Goal: Task Accomplishment & Management: Use online tool/utility

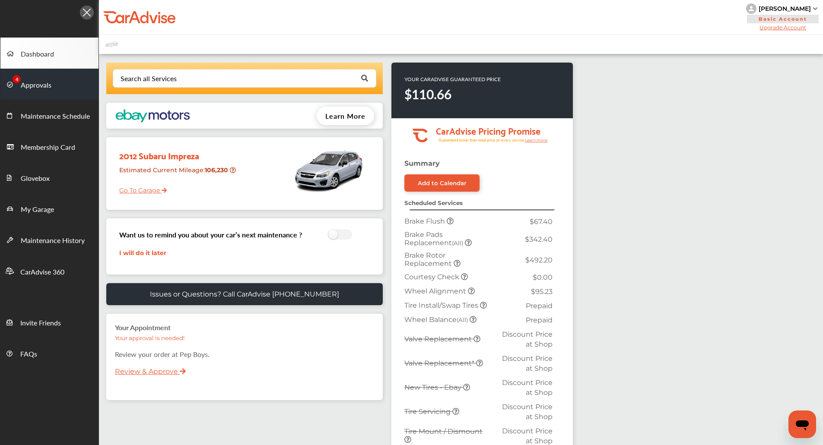
click at [35, 82] on span "Approvals" at bounding box center [36, 85] width 31 height 11
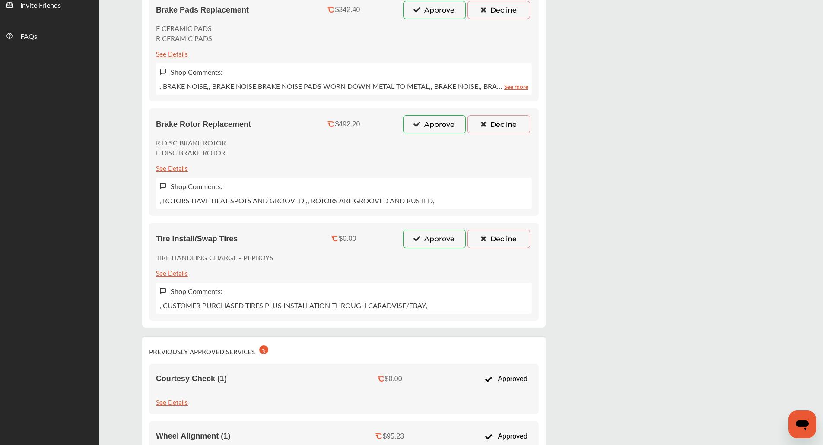
scroll to position [319, 0]
click at [415, 235] on icon at bounding box center [417, 237] width 8 height 6
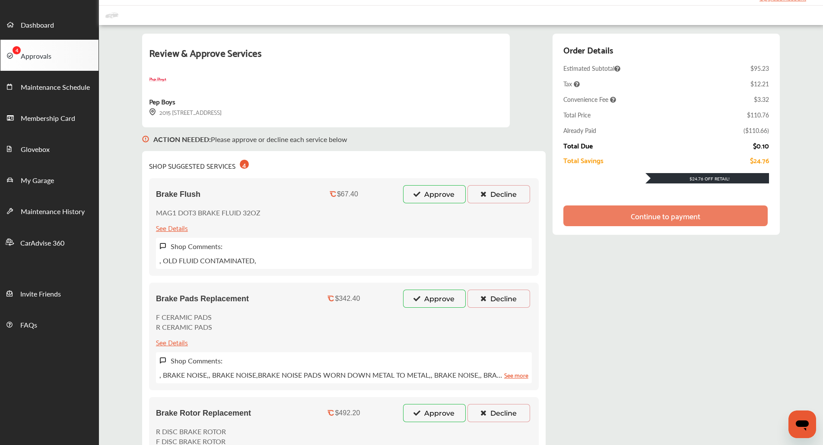
scroll to position [29, 0]
click at [426, 194] on button "Approve" at bounding box center [434, 194] width 63 height 18
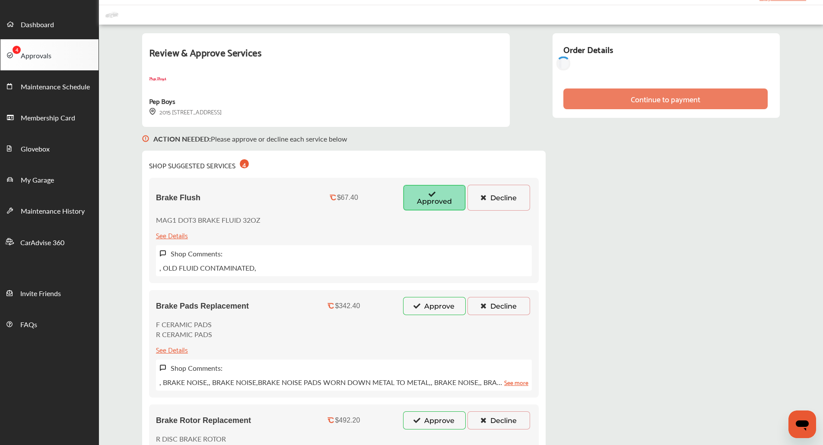
click at [421, 309] on button "Approve" at bounding box center [434, 306] width 63 height 18
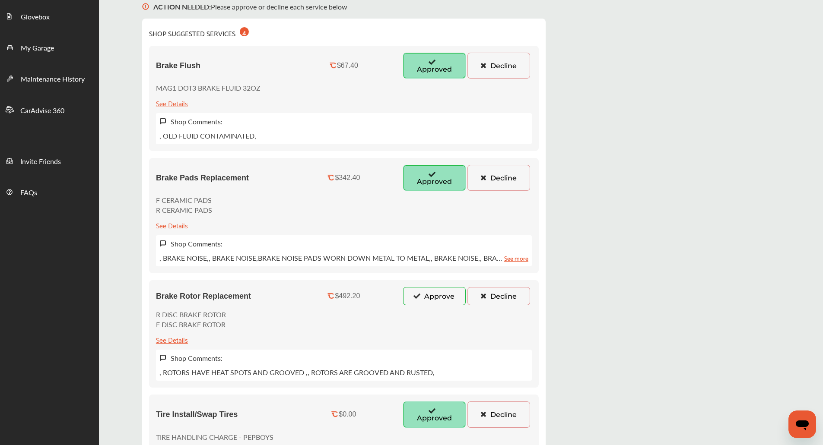
scroll to position [162, 0]
click at [418, 290] on button "Approve" at bounding box center [434, 296] width 63 height 18
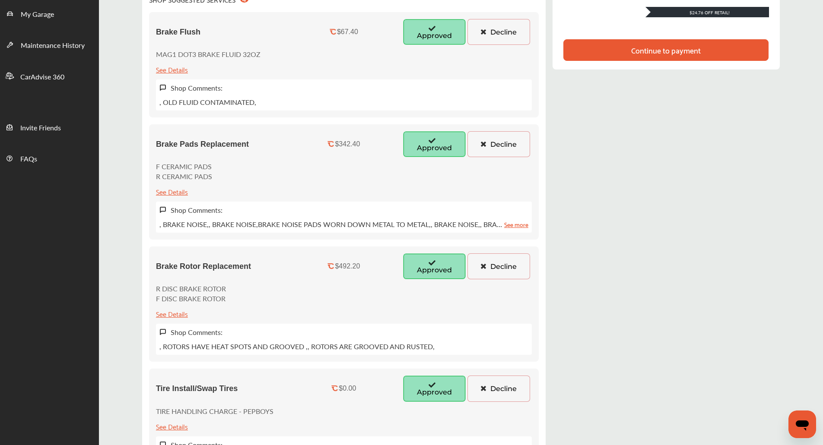
scroll to position [78, 0]
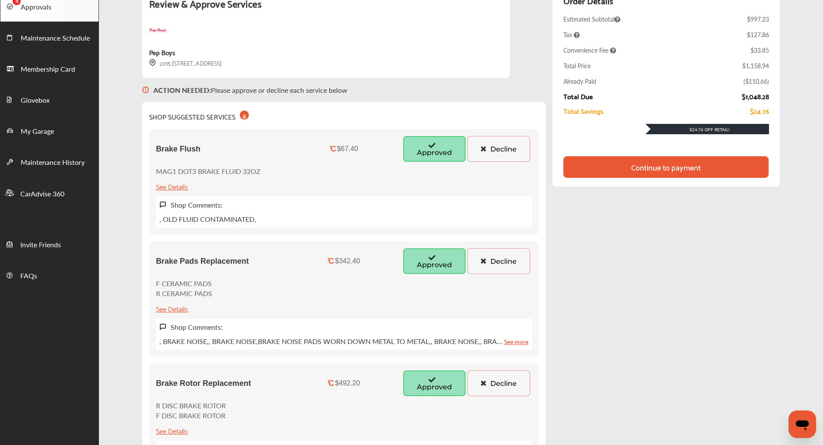
click at [526, 282] on div "Brake Pads Replacement $342.40 Approved Decline F CERAMIC PADS R CERAMIC PADS S…" at bounding box center [344, 299] width 390 height 115
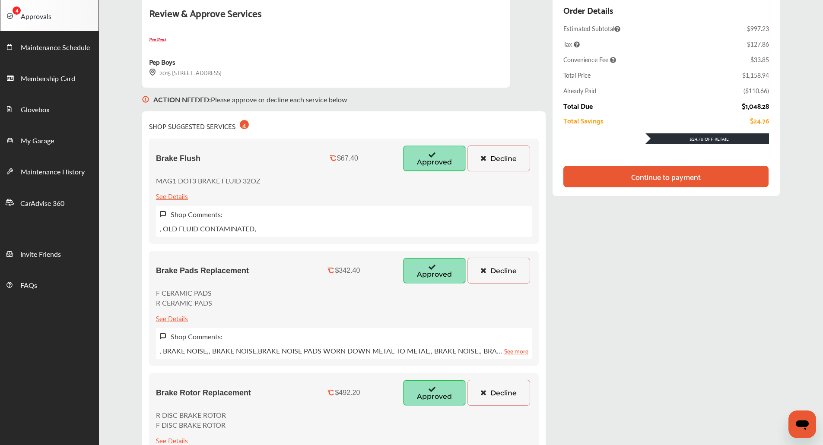
scroll to position [0, 0]
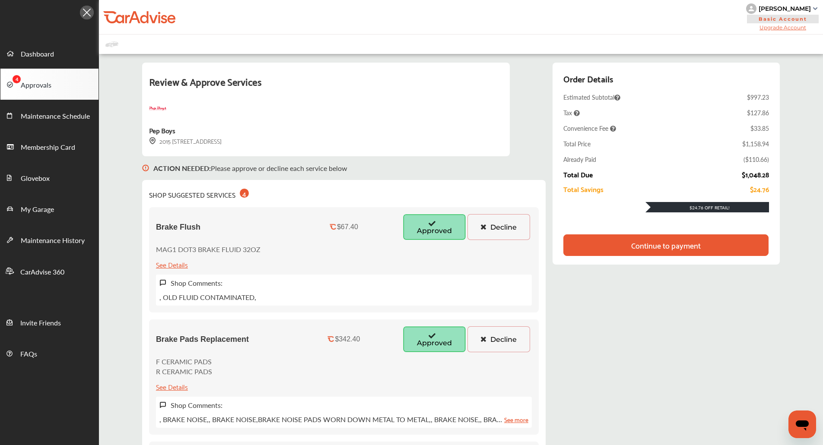
click at [774, 13] on div "[PERSON_NAME]" at bounding box center [782, 8] width 73 height 10
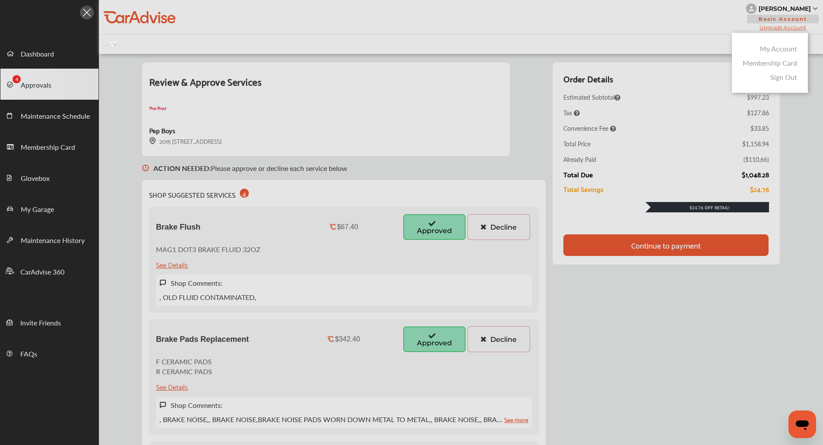
click at [782, 48] on link "My Account" at bounding box center [778, 49] width 37 height 10
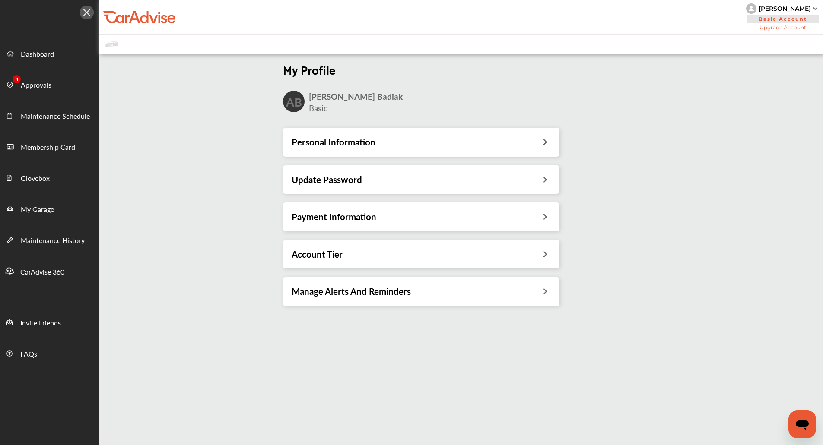
click at [379, 245] on div "Account Tier" at bounding box center [421, 254] width 277 height 29
click at [381, 247] on div "Account Tier" at bounding box center [421, 254] width 277 height 29
click at [391, 253] on div "Account Tier" at bounding box center [421, 254] width 259 height 11
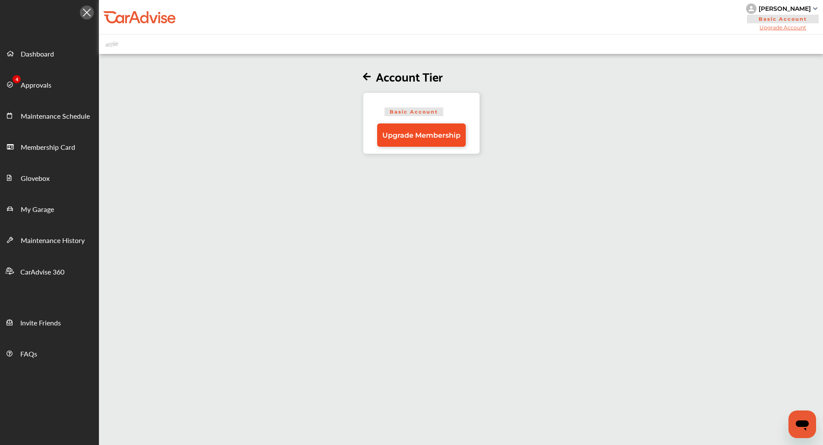
click at [389, 139] on span "Upgrade Membership" at bounding box center [421, 135] width 78 height 8
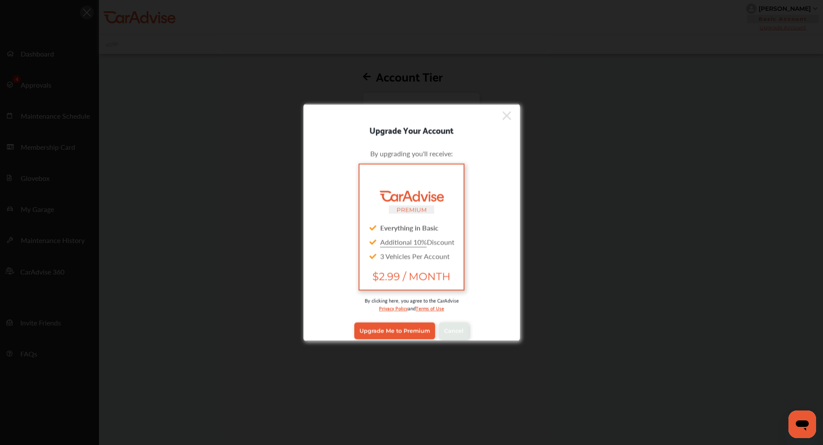
click at [406, 321] on div "Upgrade Me to Premium Cancel" at bounding box center [412, 331] width 204 height 35
click at [407, 328] on span "Upgrade Me to Premium" at bounding box center [394, 331] width 70 height 6
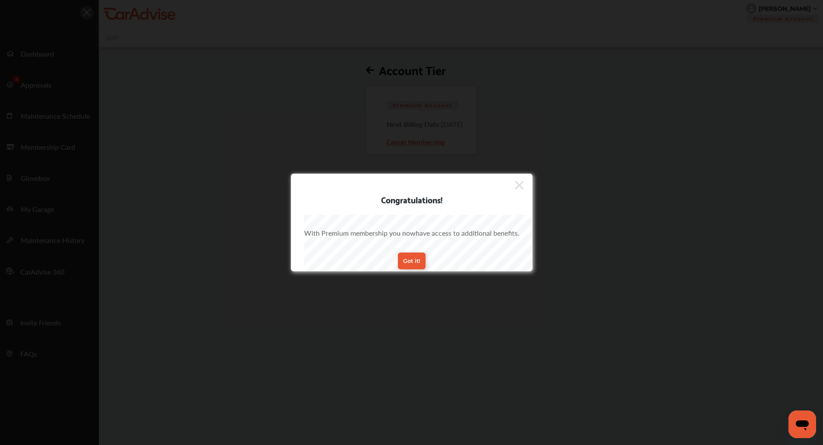
click at [516, 182] on icon at bounding box center [519, 185] width 9 height 9
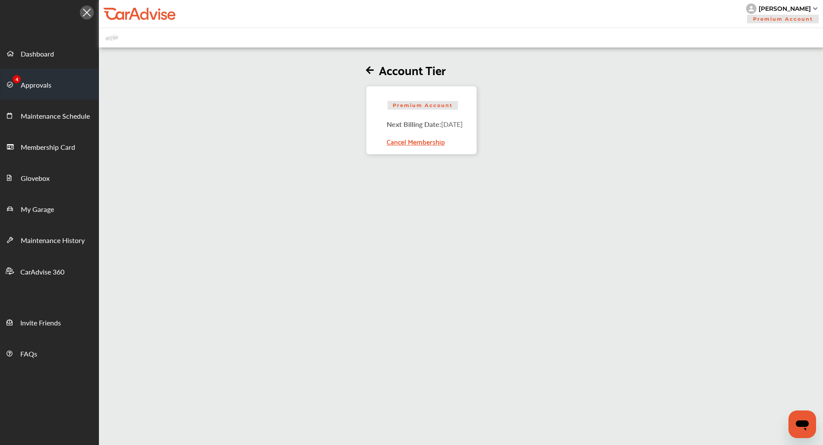
click at [80, 86] on link "Approvals" at bounding box center [49, 84] width 98 height 31
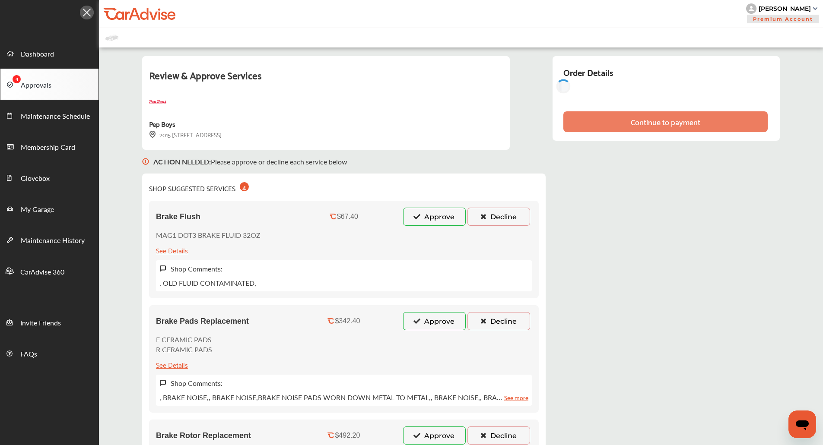
click at [419, 212] on button "Approve" at bounding box center [434, 217] width 63 height 18
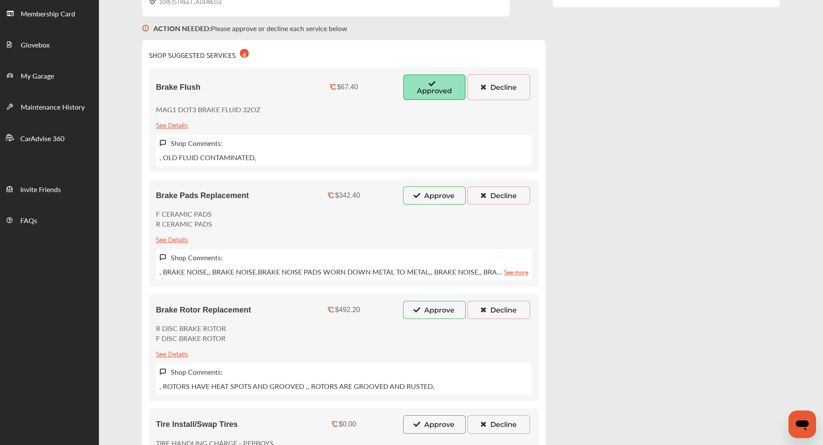
scroll to position [134, 0]
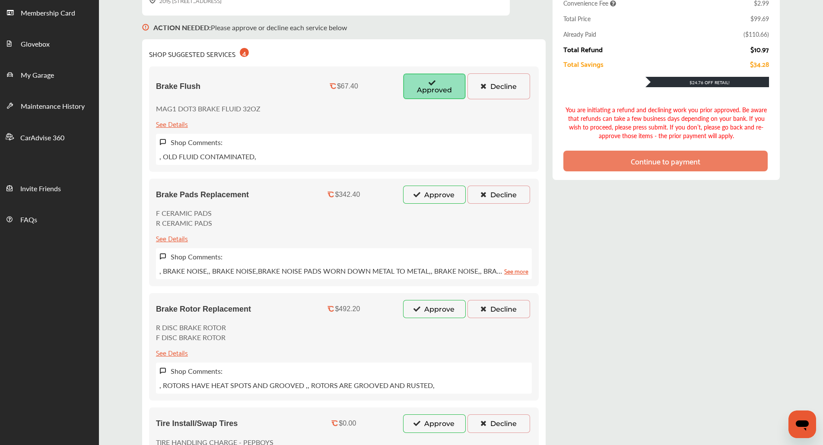
click at [418, 192] on icon at bounding box center [417, 194] width 8 height 6
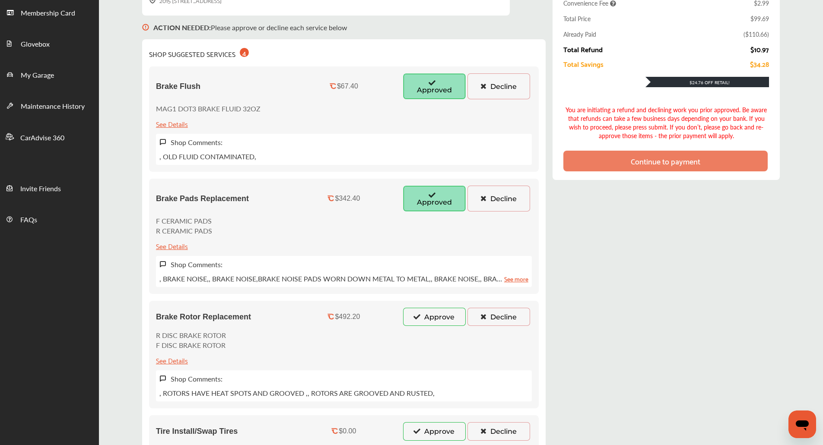
scroll to position [236, 0]
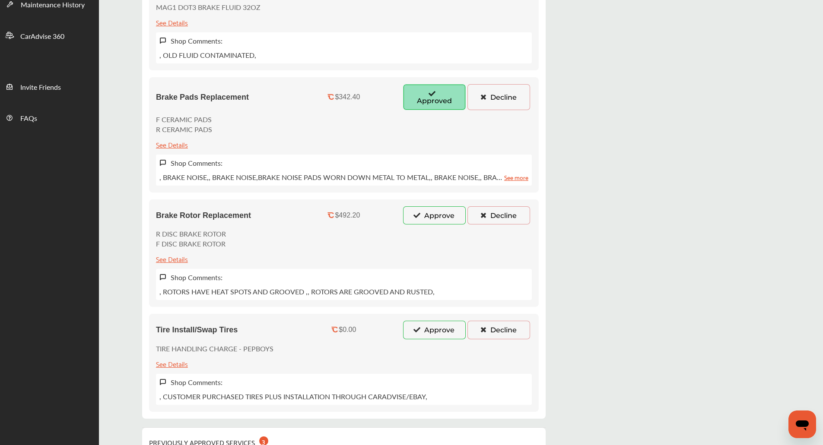
click at [423, 211] on button "Approve" at bounding box center [434, 216] width 63 height 18
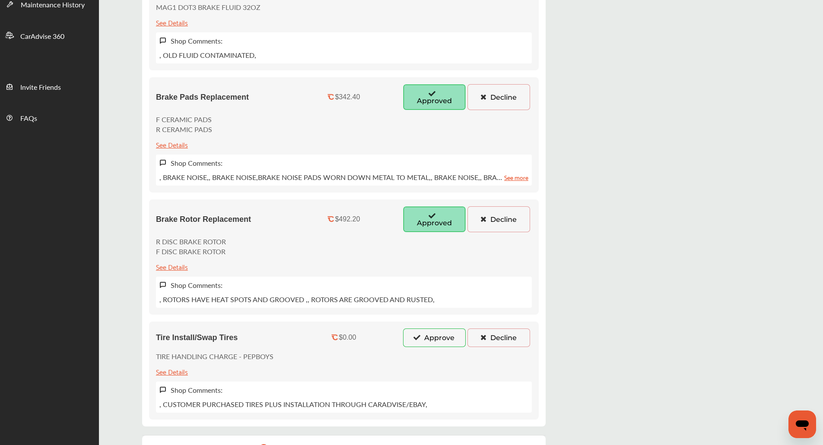
click at [427, 331] on button "Approve" at bounding box center [434, 338] width 63 height 18
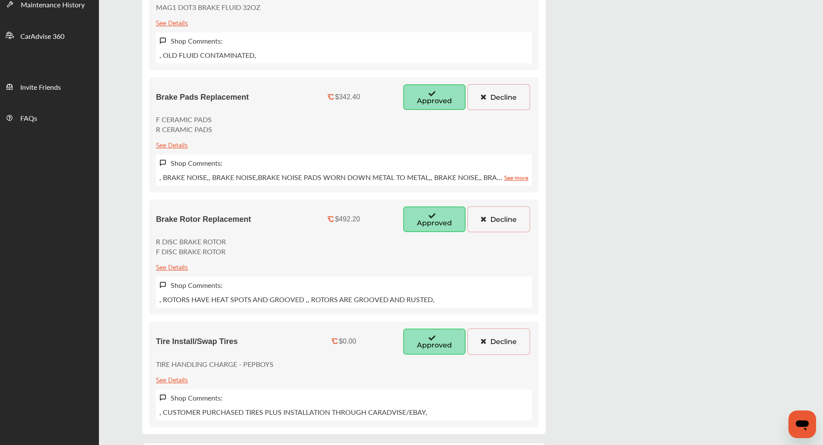
scroll to position [0, 0]
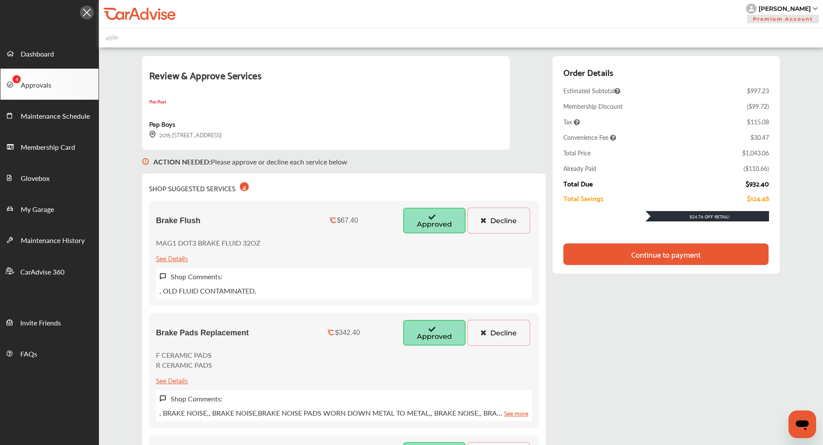
click at [704, 252] on div "Continue to payment" at bounding box center [665, 255] width 205 height 22
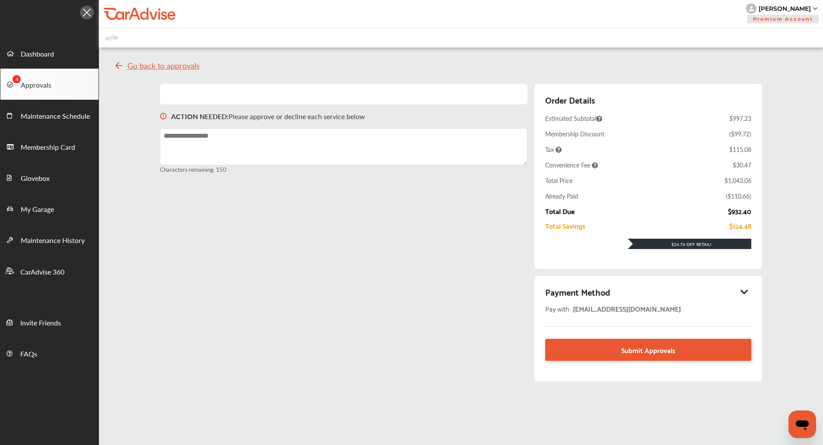
click at [748, 294] on icon at bounding box center [744, 292] width 10 height 9
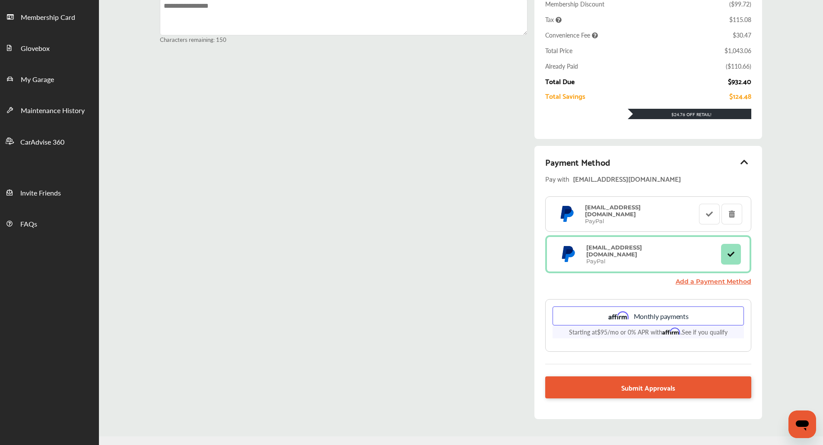
scroll to position [153, 0]
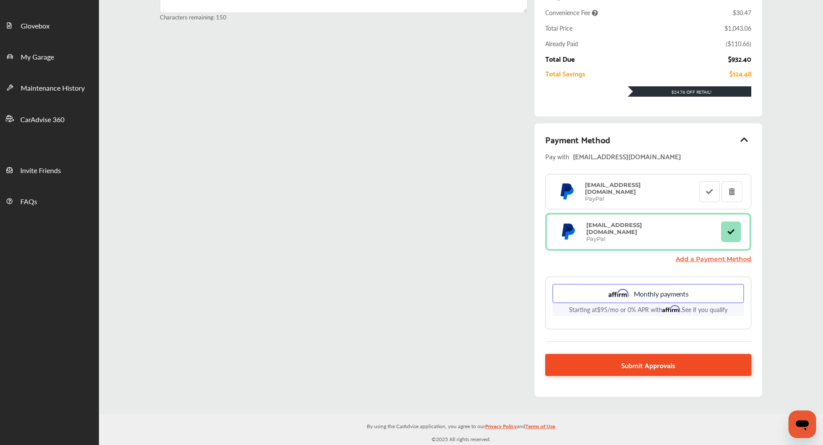
click at [687, 369] on link "Submit Approvals" at bounding box center [648, 365] width 206 height 22
